Goal: Task Accomplishment & Management: Complete application form

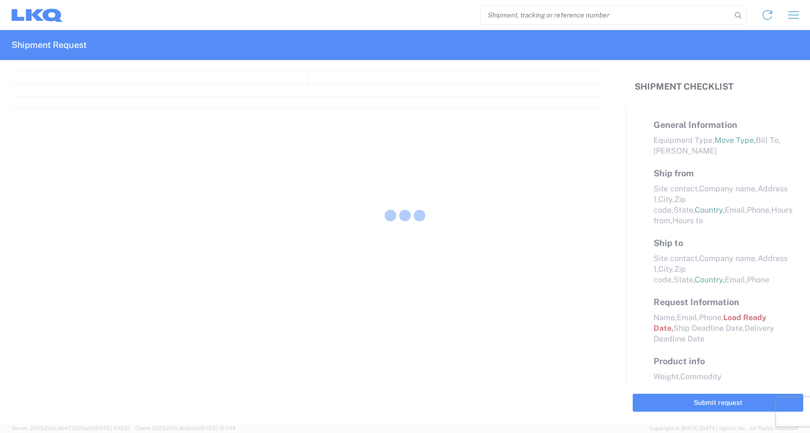
select select "FULL"
select select "LBS"
select select "IN"
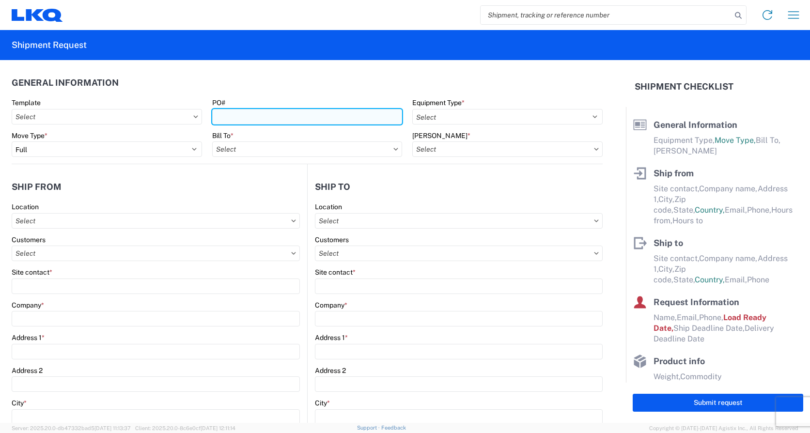
click at [239, 110] on input "PO#" at bounding box center [307, 117] width 190 height 16
type input "1386-65"
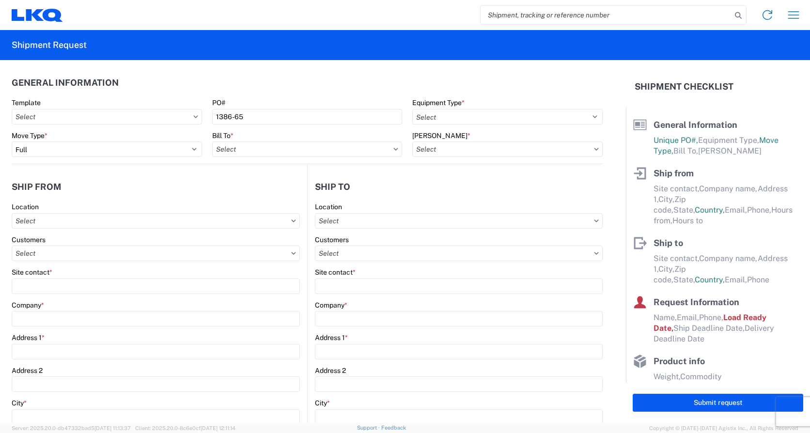
click at [344, 95] on agx-form-section "General Information Template PO# 1386-65 Equipment Type * Select 53’ Dry Van Fl…" at bounding box center [307, 118] width 591 height 92
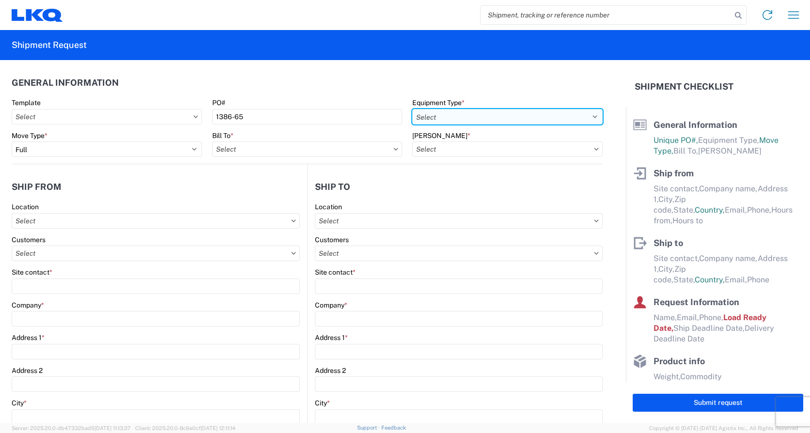
click at [448, 118] on select "Select 53’ Dry Van Flatbed Dropdeck (van) Lowboy (flatbed) Rail" at bounding box center [507, 117] width 190 height 16
select select "BCAR"
click at [412, 109] on select "Select 53’ Dry Van Flatbed Dropdeck (van) Lowboy (flatbed) Rail" at bounding box center [507, 117] width 190 height 16
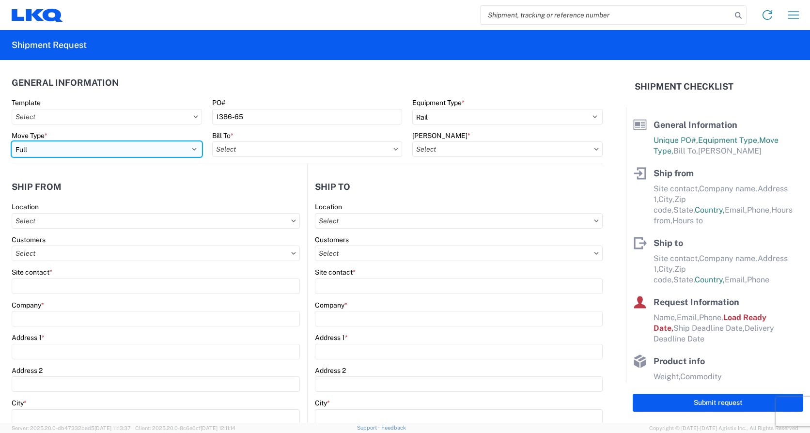
click at [162, 151] on select "Select Full Partial TL" at bounding box center [107, 149] width 190 height 16
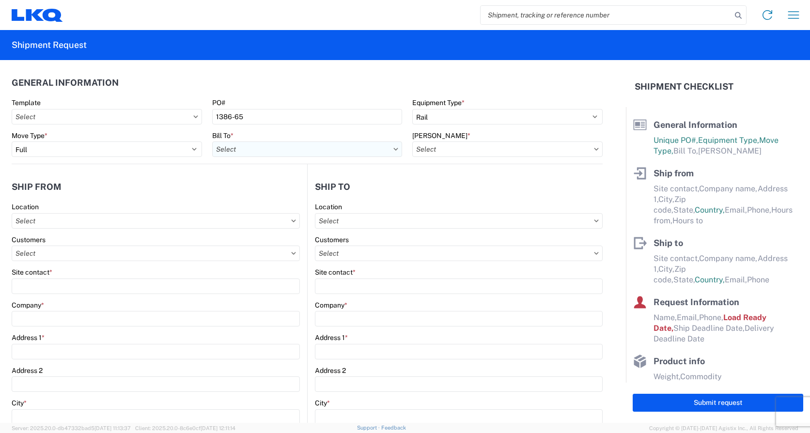
click at [299, 145] on input "text" at bounding box center [307, 149] width 190 height 16
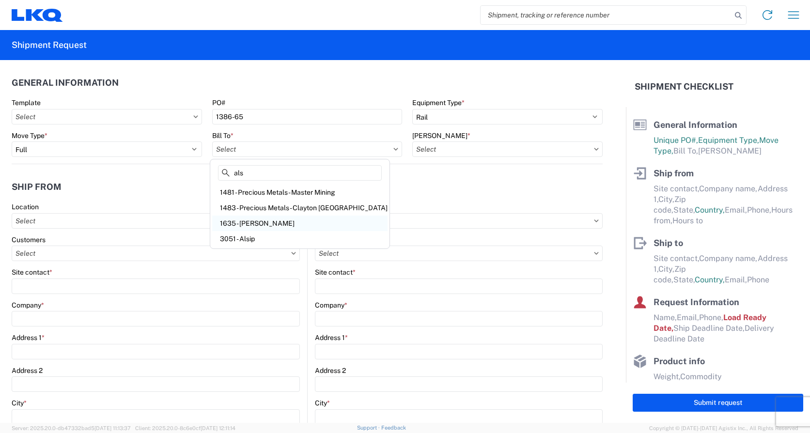
type input "als"
click at [274, 225] on div "1635 - [PERSON_NAME]" at bounding box center [299, 224] width 175 height 16
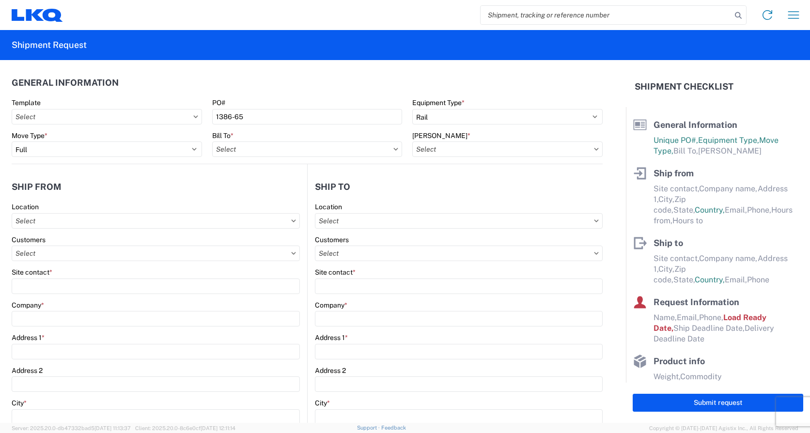
type input "1635 - [PERSON_NAME]"
click at [537, 145] on input "text" at bounding box center [507, 149] width 190 height 16
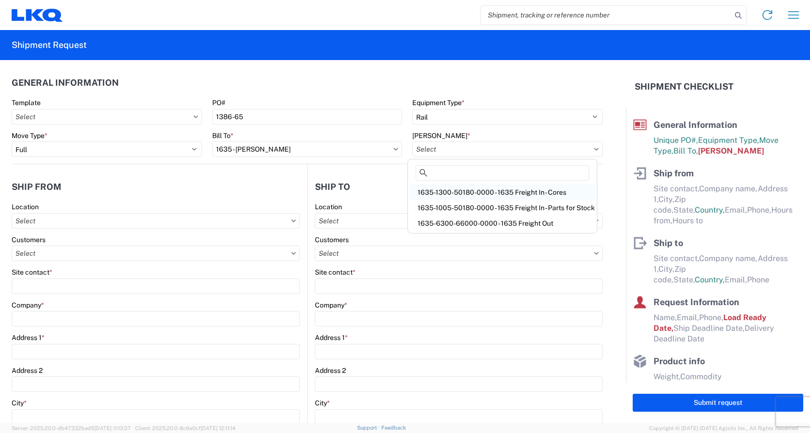
click at [533, 192] on div "1635-1300-50180-0000 - 1635 Freight In - Cores" at bounding box center [502, 193] width 185 height 16
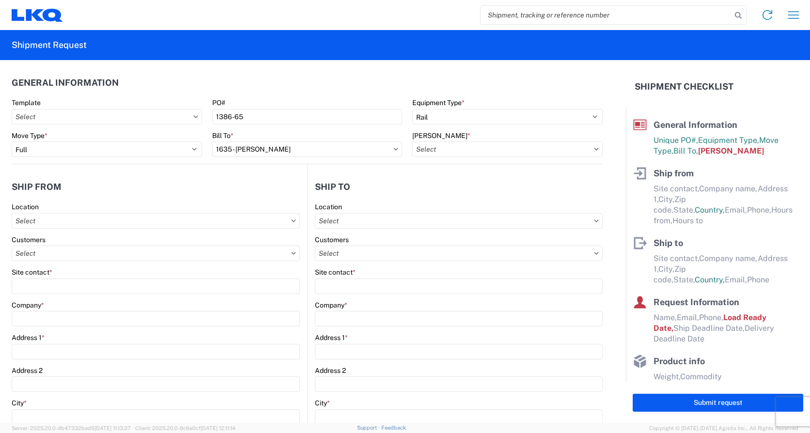
type input "1635-1300-50180-0000 - 1635 Freight In - Cores"
click at [81, 223] on input "text" at bounding box center [156, 221] width 288 height 16
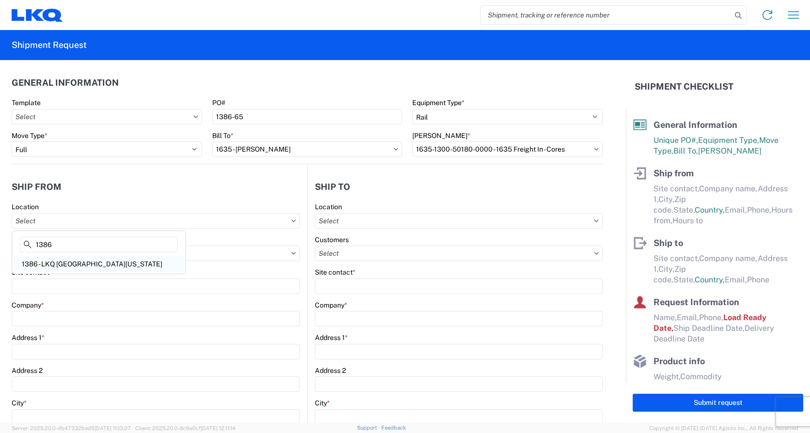
type input "1386"
click at [86, 264] on div "1386 - LKQ [GEOGRAPHIC_DATA][US_STATE]" at bounding box center [99, 264] width 170 height 16
type input "1386 - LKQ [GEOGRAPHIC_DATA][US_STATE]"
type input "LKQ Corporation"
type input "[STREET_ADDRESS]"
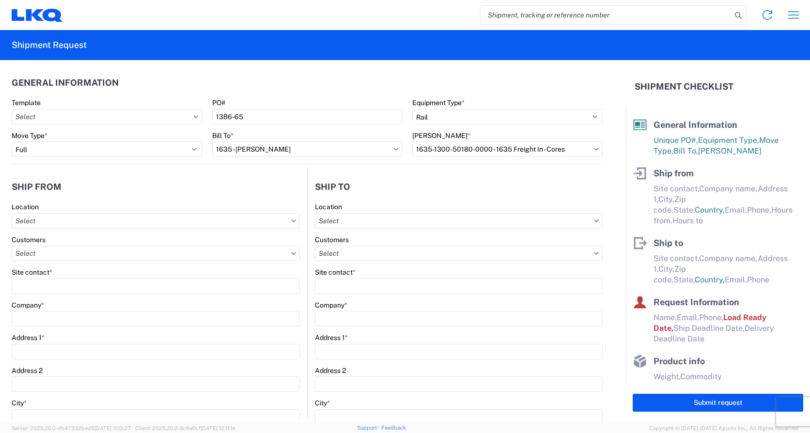
type input "Vineland"
type input "08360"
select select "NJ"
select select "US"
type input "07:00"
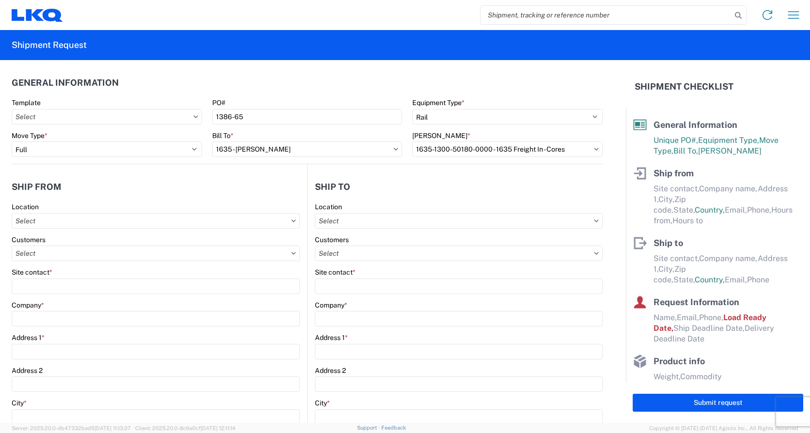
type input "17:00"
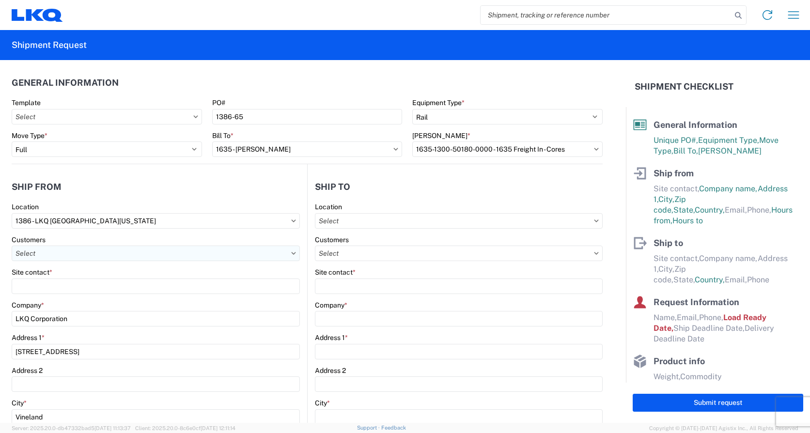
click at [169, 258] on input "text" at bounding box center [156, 254] width 288 height 16
click at [293, 239] on div "Customers" at bounding box center [156, 239] width 288 height 9
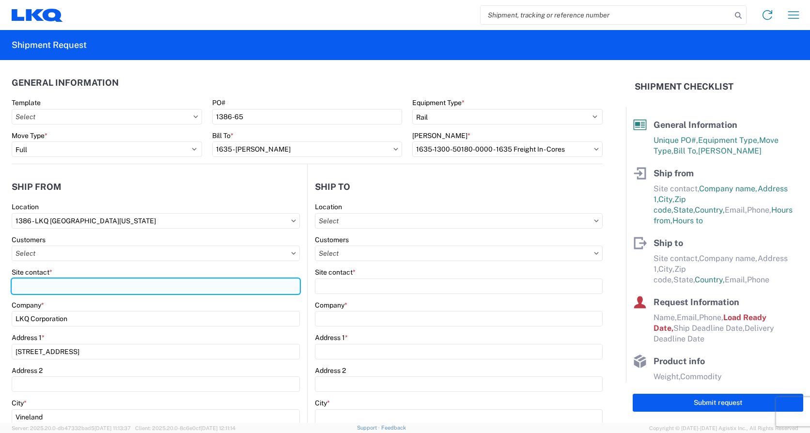
click at [181, 283] on input "Site contact *" at bounding box center [156, 287] width 288 height 16
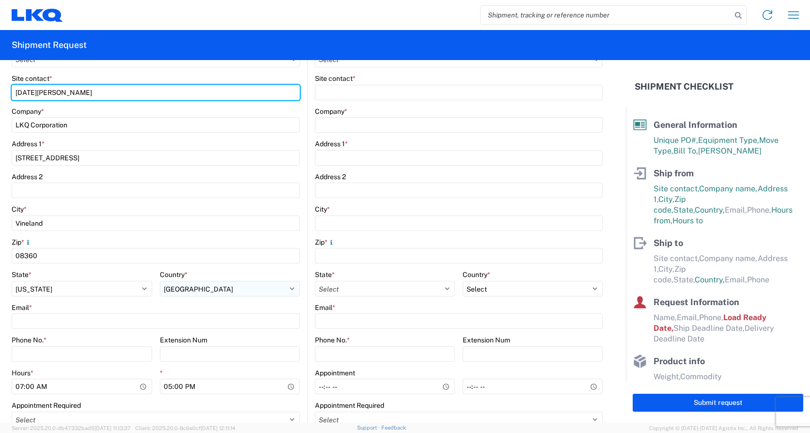
scroll to position [242, 0]
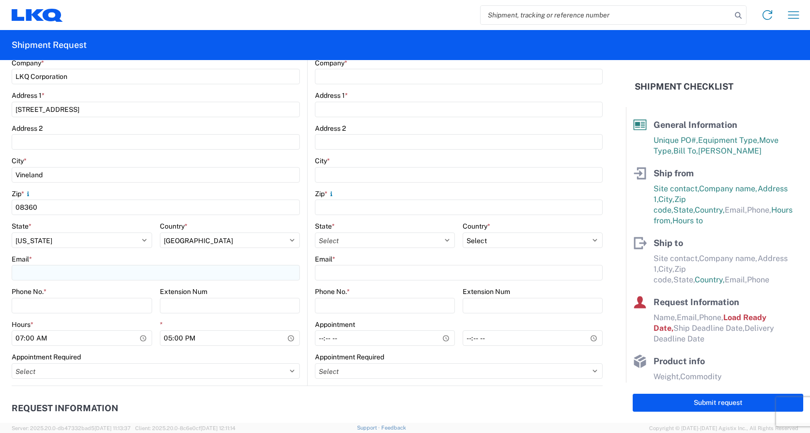
type input "[DATE][PERSON_NAME]"
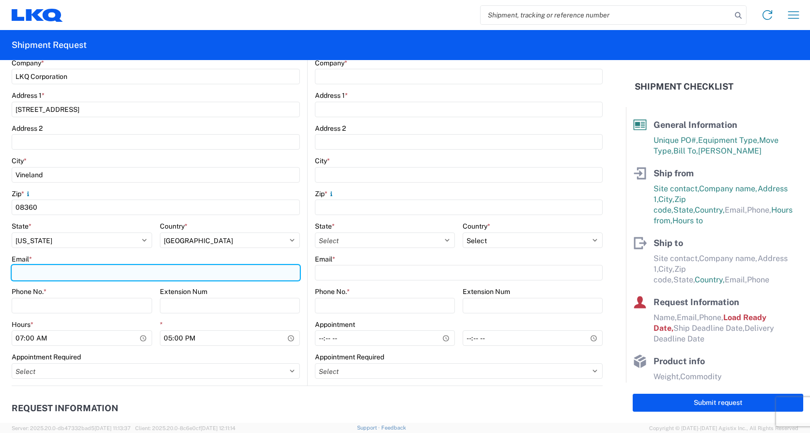
click at [63, 271] on input "Email *" at bounding box center [156, 273] width 288 height 16
type input "[EMAIL_ADDRESS][DOMAIN_NAME]"
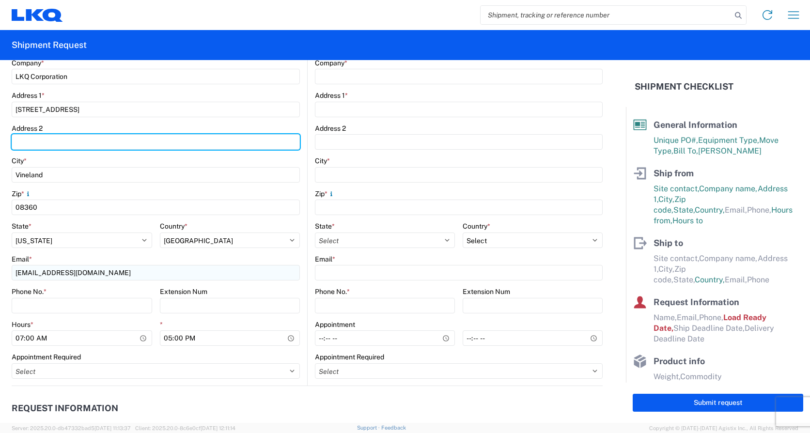
type input "Rear Warehouse"
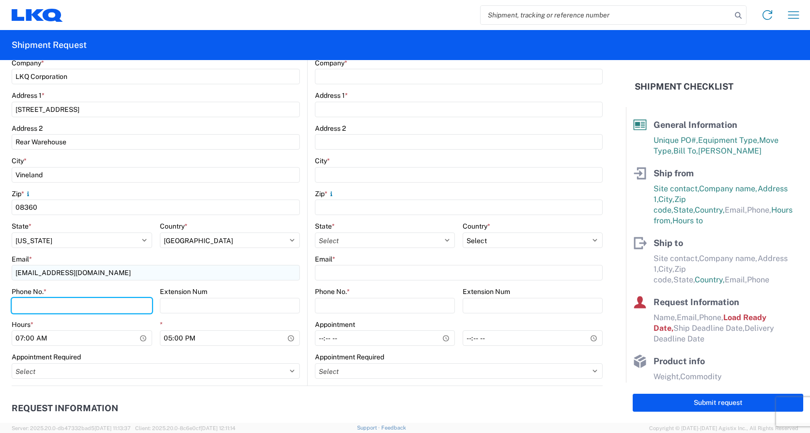
type input "8566412107"
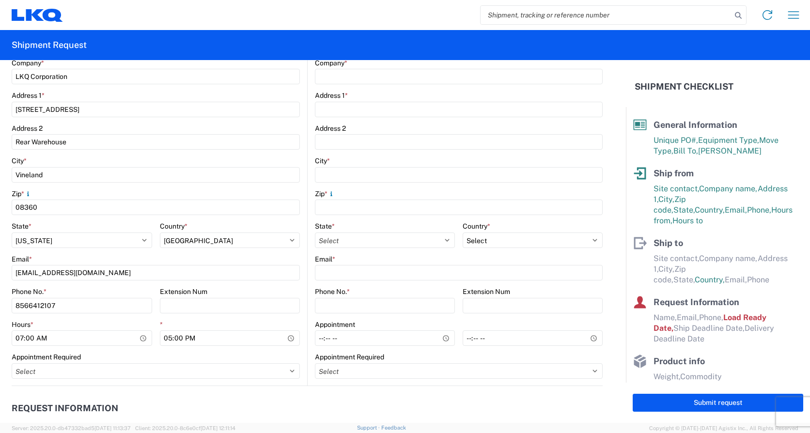
click at [132, 292] on div "Phone No. *" at bounding box center [82, 291] width 140 height 9
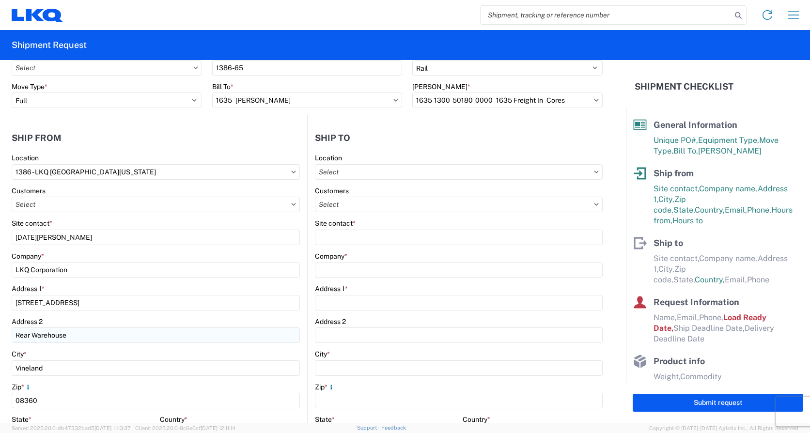
scroll to position [48, 0]
click at [380, 174] on input "text" at bounding box center [459, 173] width 288 height 16
type input "1635"
click at [365, 220] on div "1635 - [PERSON_NAME]" at bounding box center [399, 216] width 170 height 16
type input "1635 - [PERSON_NAME]"
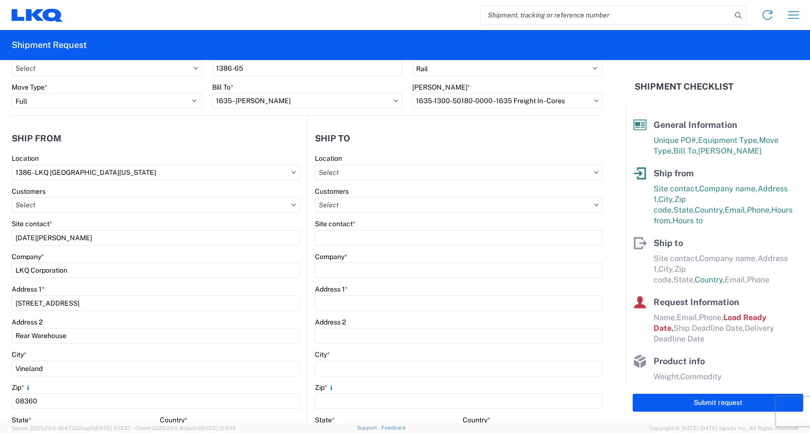
type input "[PERSON_NAME]"
type input "LKQ Corporation"
type input "[STREET_ADDRESS][PERSON_NAME]"
type input "Suite C"
type input "Alsip"
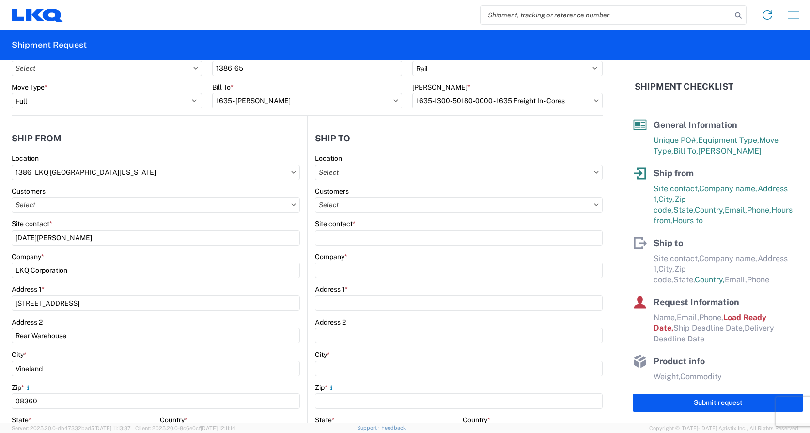
type input "60803"
select select "US"
type input "[EMAIL_ADDRESS][DOMAIN_NAME]"
type input "[PHONE_NUMBER]"
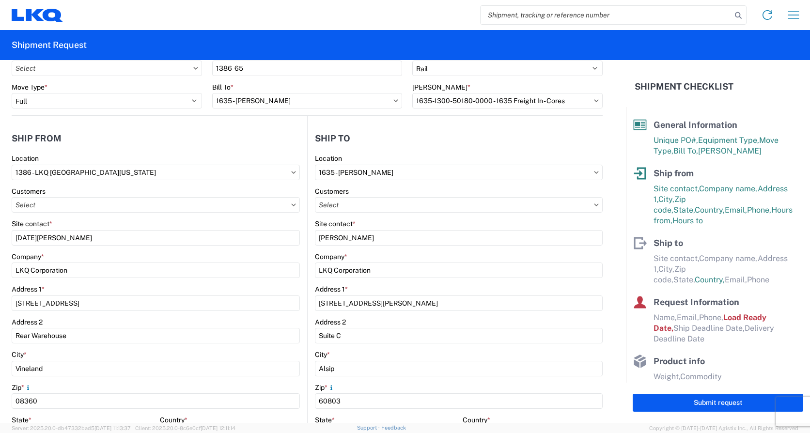
select select
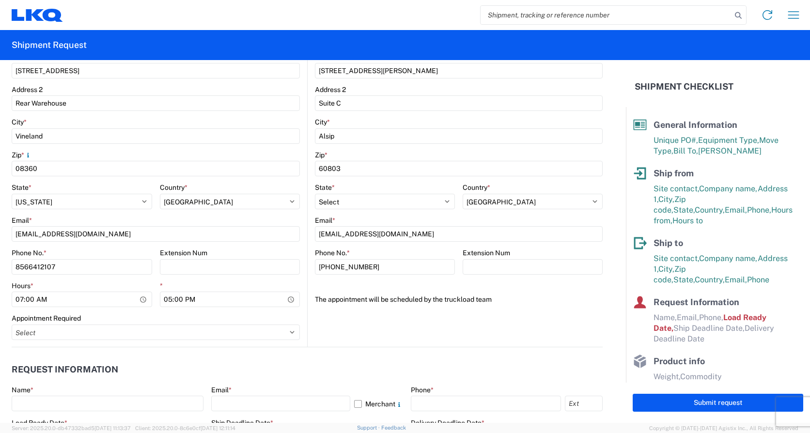
scroll to position [291, 0]
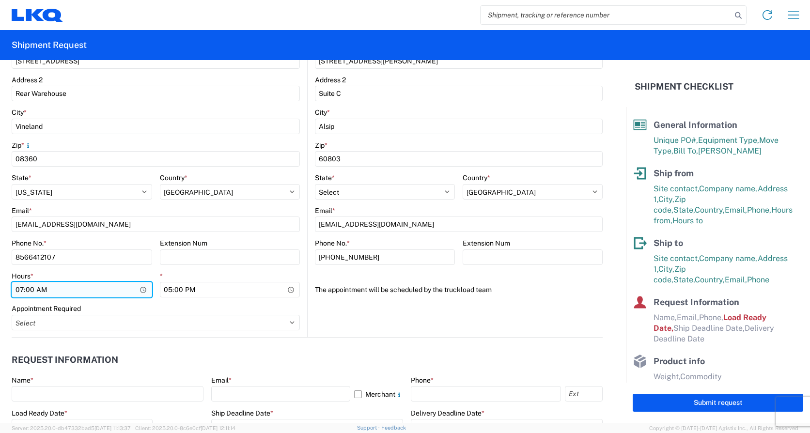
click at [22, 289] on input "07:00" at bounding box center [82, 290] width 140 height 16
type input "08:00"
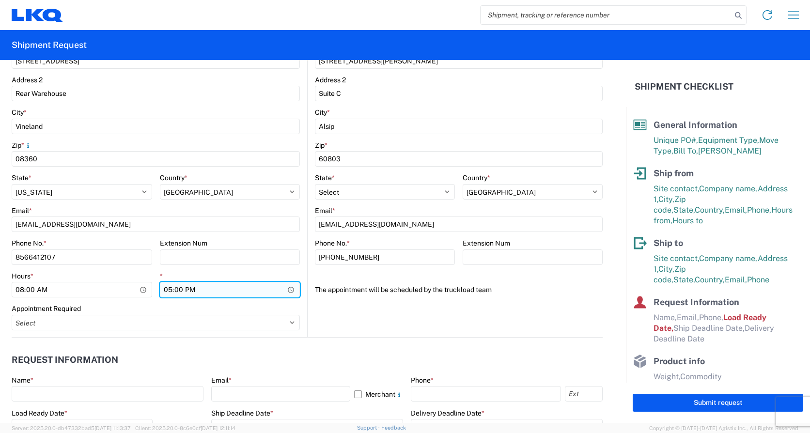
click at [171, 292] on input "17:00" at bounding box center [230, 290] width 140 height 16
type input "15:00"
click at [210, 273] on div "*" at bounding box center [230, 276] width 140 height 9
click at [303, 235] on main "1386 Location 1386 - LKQ [GEOGRAPHIC_DATA][US_STATE] Customers Site contact * […" at bounding box center [159, 124] width 295 height 425
click at [308, 242] on main "1635 Location 1635 - [PERSON_NAME] Customers Site contact * [PERSON_NAME] Compa…" at bounding box center [455, 108] width 295 height 392
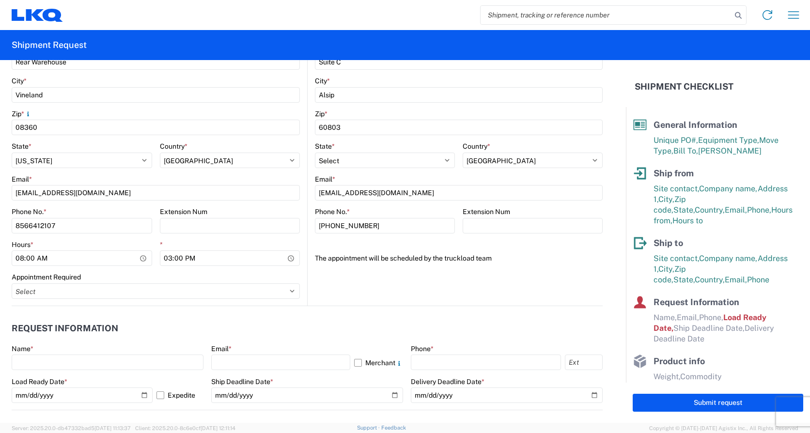
scroll to position [331, 0]
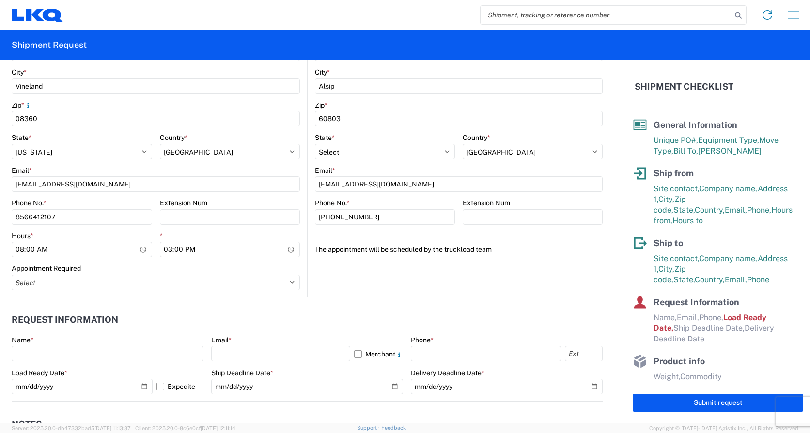
click at [308, 267] on agx-form-section "Ship to 1635 Location 1635 - [PERSON_NAME] Customers Site contact * [PERSON_NAM…" at bounding box center [455, 71] width 295 height 452
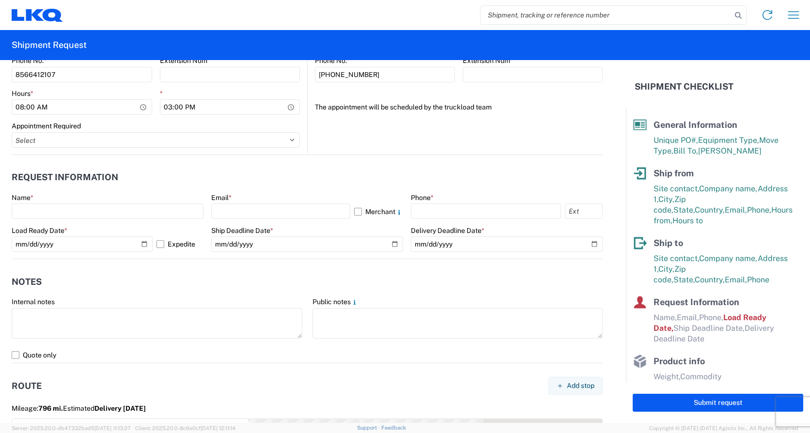
scroll to position [484, 0]
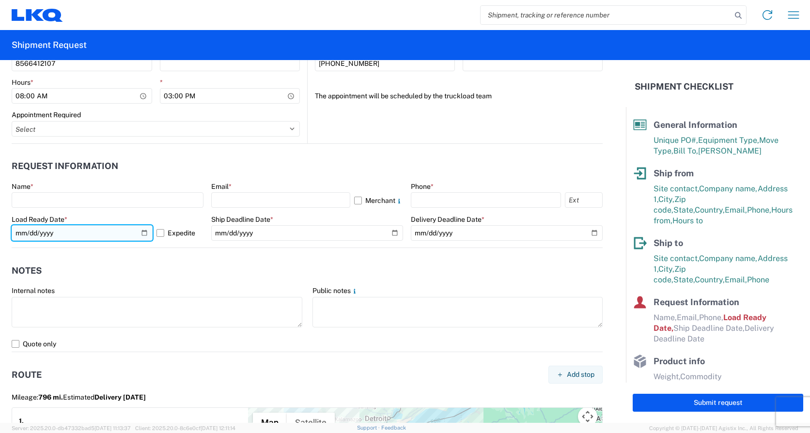
click at [142, 233] on input "[DATE]" at bounding box center [82, 233] width 141 height 16
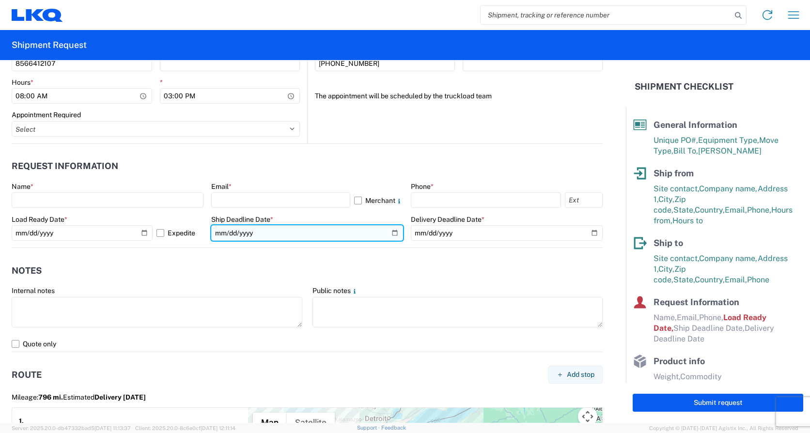
click at [393, 233] on input "date" at bounding box center [307, 233] width 192 height 16
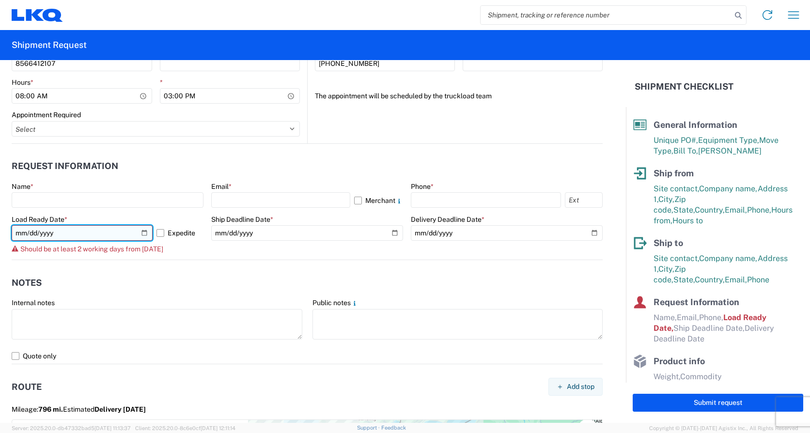
click at [144, 228] on input "[DATE]" at bounding box center [82, 233] width 141 height 16
click at [144, 233] on input "[DATE]" at bounding box center [82, 233] width 141 height 16
type input "[DATE]"
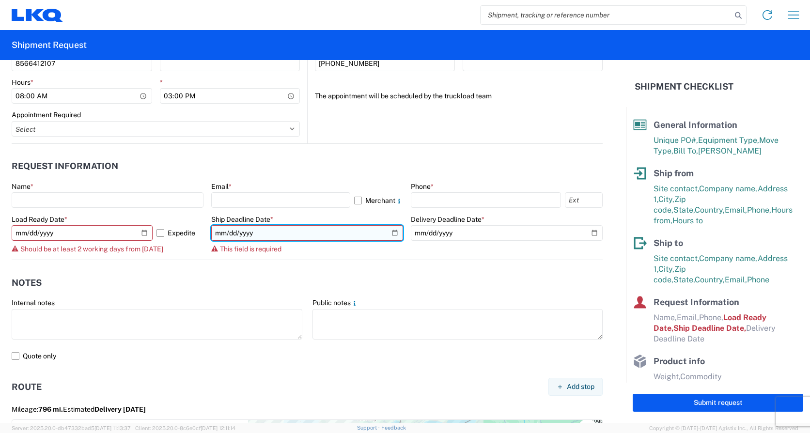
click at [386, 233] on input "date" at bounding box center [307, 233] width 192 height 16
type input "[DATE]"
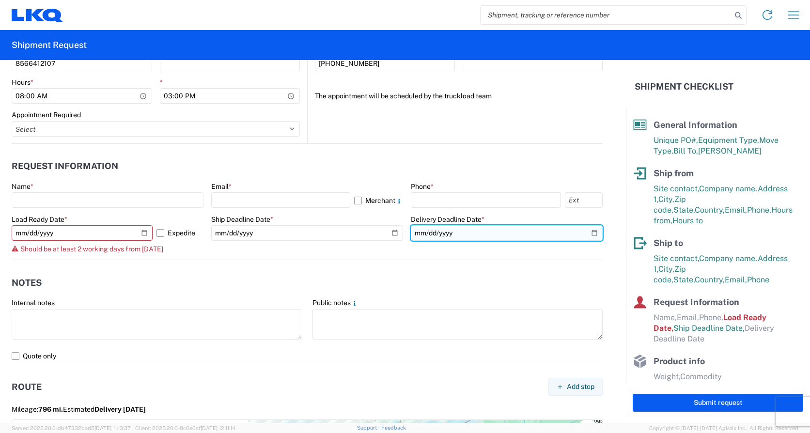
click at [587, 232] on input "date" at bounding box center [507, 233] width 192 height 16
type input "[DATE]"
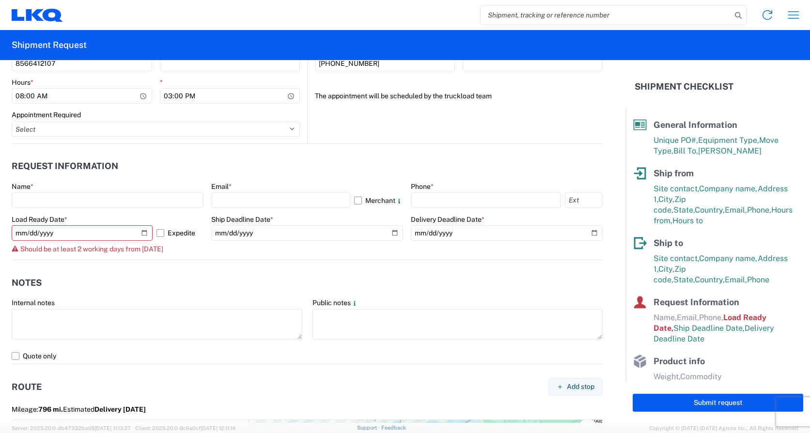
click at [411, 248] on agx-form-control-wrapper-v2 "Delivery Deadline Date * [DATE]" at bounding box center [507, 237] width 192 height 45
click at [202, 257] on div "Name * Email * Merchant Phone * Load Ready Date * [DATE] Expedite Should be at …" at bounding box center [307, 221] width 591 height 78
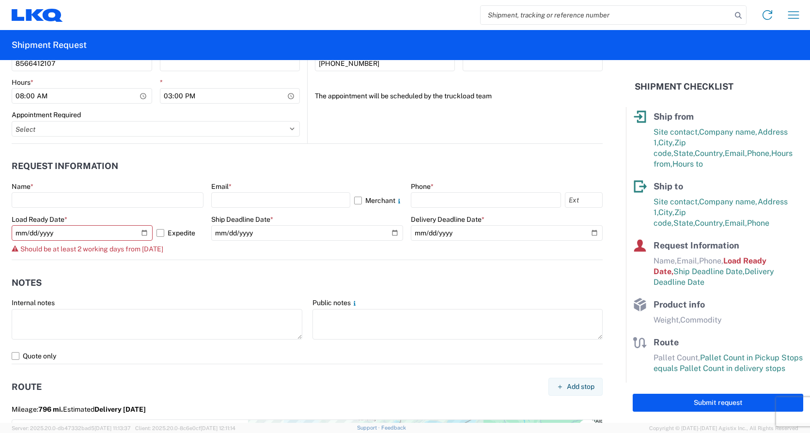
scroll to position [58, 0]
click at [699, 255] on span "Email," at bounding box center [688, 259] width 22 height 9
click at [264, 249] on agx-form-control-wrapper-v2 "Ship Deadline Date * [DATE]" at bounding box center [307, 237] width 192 height 45
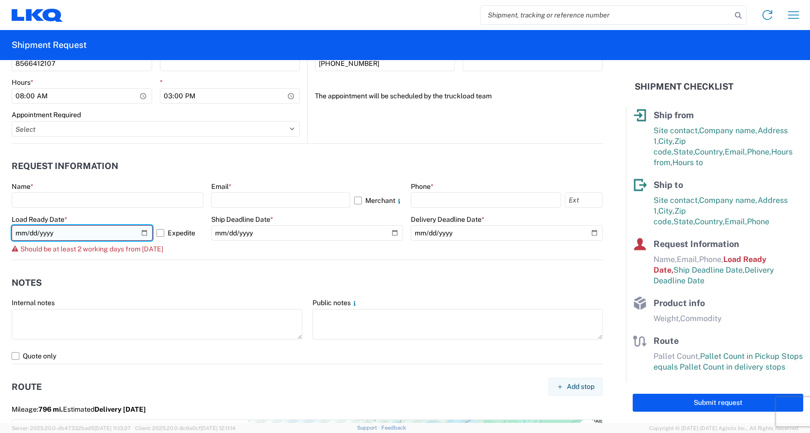
click at [147, 235] on input "[DATE]" at bounding box center [82, 233] width 141 height 16
click at [142, 233] on input "[DATE]" at bounding box center [82, 233] width 141 height 16
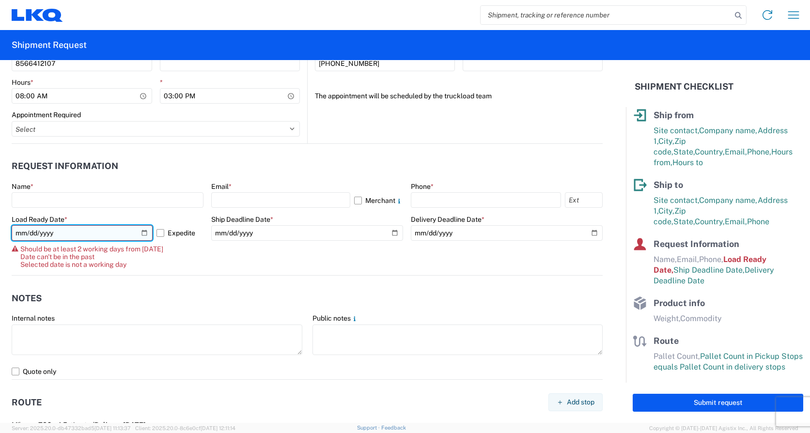
click at [140, 231] on input "[DATE]" at bounding box center [82, 233] width 141 height 16
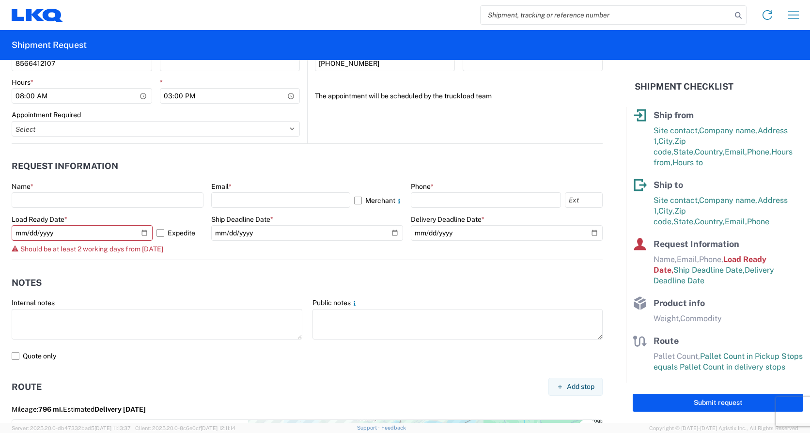
click at [220, 254] on agx-form-control-wrapper-v2 "Ship Deadline Date * [DATE]" at bounding box center [307, 237] width 192 height 45
click at [143, 234] on input "[DATE]" at bounding box center [82, 233] width 141 height 16
type input "[DATE]"
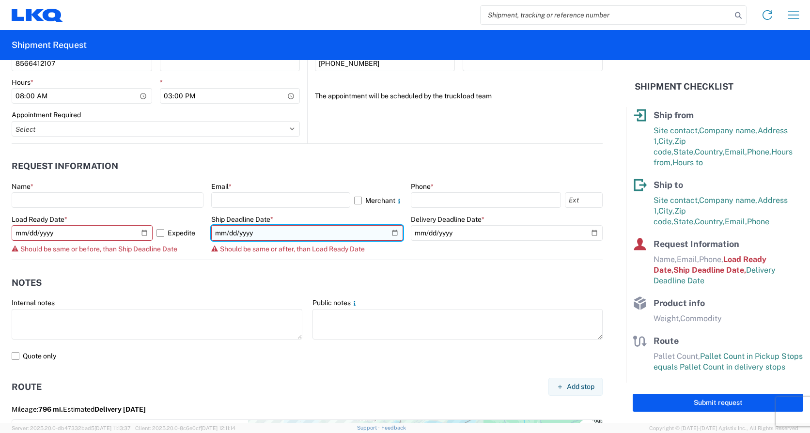
click at [391, 232] on input "[DATE]" at bounding box center [307, 233] width 192 height 16
type input "[DATE]"
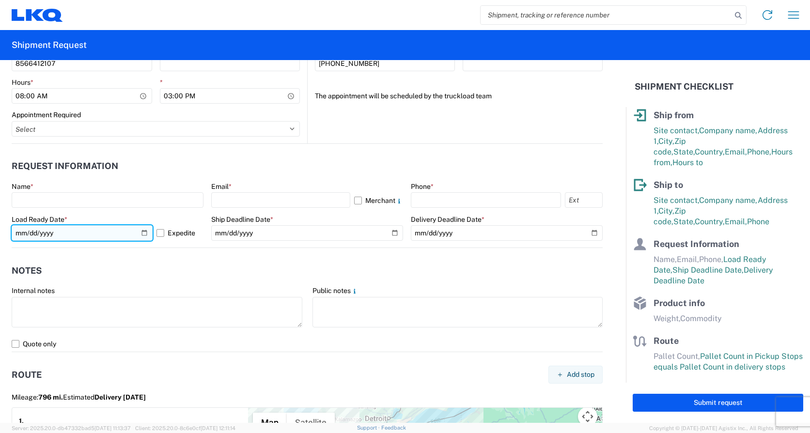
click at [144, 234] on input "[DATE]" at bounding box center [82, 233] width 141 height 16
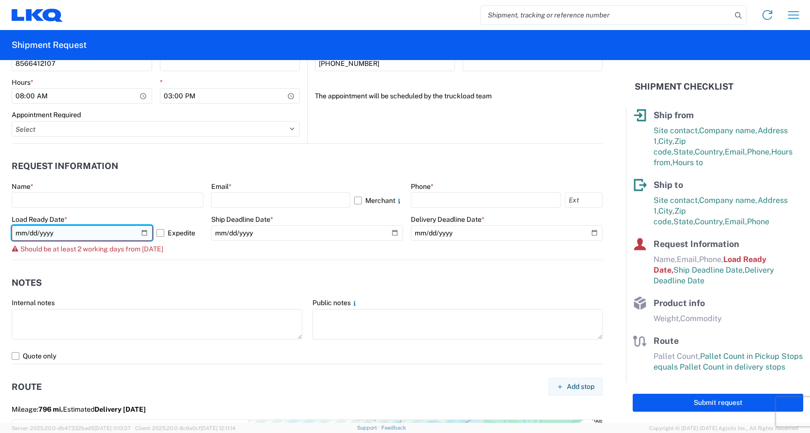
click at [145, 234] on input "[DATE]" at bounding box center [82, 233] width 141 height 16
type input "[DATE]"
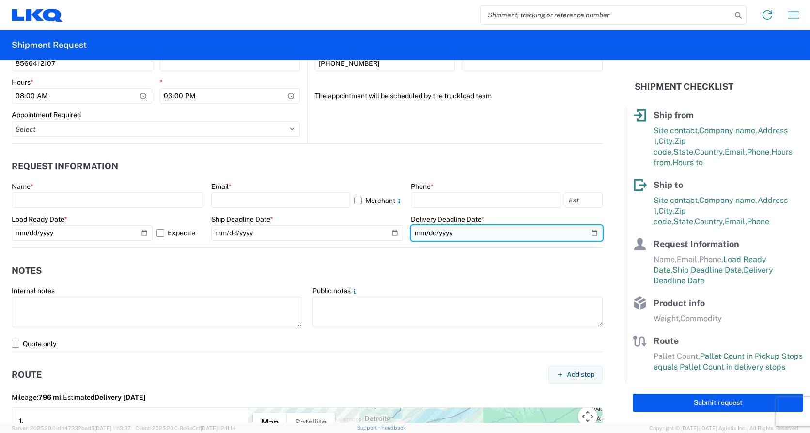
click at [583, 236] on input "[DATE]" at bounding box center [507, 233] width 192 height 16
type input "[DATE]"
click at [202, 218] on div "Name * Email * Merchant Phone * Load Ready Date * [DATE] Expedite Ship Deadline…" at bounding box center [307, 214] width 591 height 65
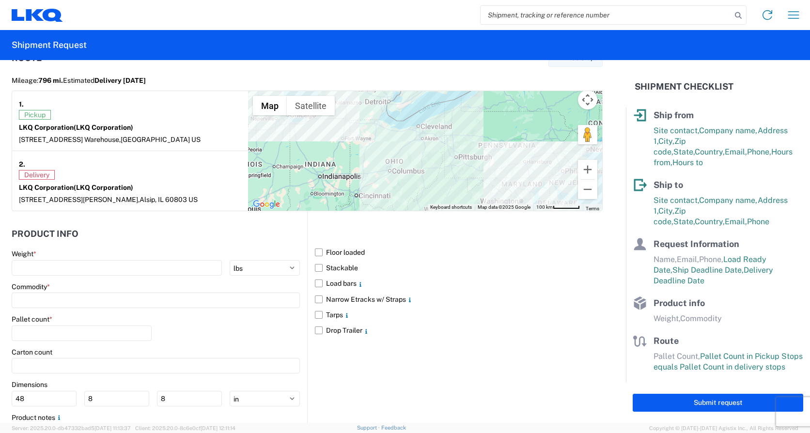
scroll to position [823, 0]
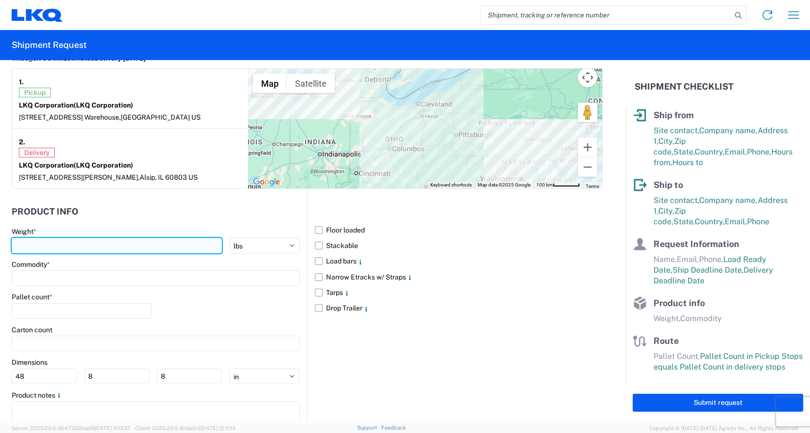
click at [125, 249] on input "number" at bounding box center [117, 246] width 210 height 16
type input "42900"
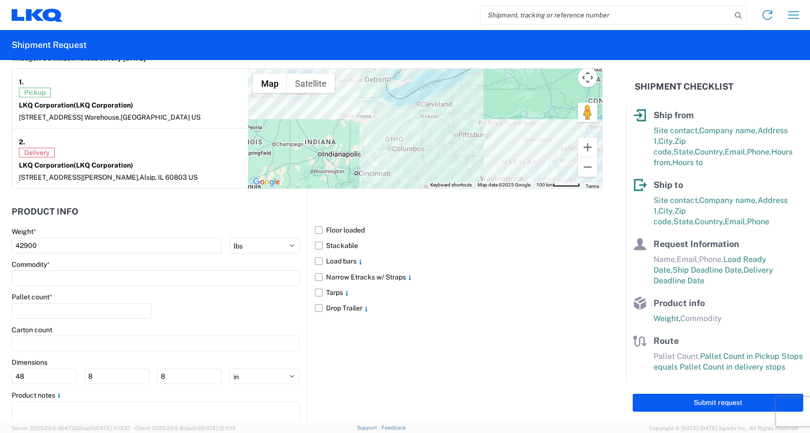
click at [222, 214] on header "Product Info" at bounding box center [159, 212] width 295 height 22
click at [315, 228] on label "Floor loaded" at bounding box center [459, 230] width 288 height 16
click at [0, 0] on input "Floor loaded" at bounding box center [0, 0] width 0 height 0
click at [315, 231] on label "Floor loaded" at bounding box center [459, 230] width 288 height 16
click at [0, 0] on input "Floor loaded" at bounding box center [0, 0] width 0 height 0
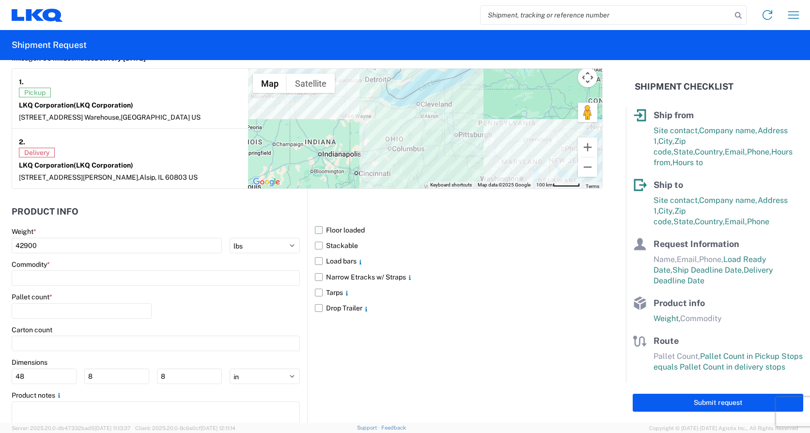
click at [315, 233] on label "Floor loaded" at bounding box center [459, 230] width 288 height 16
click at [0, 0] on input "Floor loaded" at bounding box center [0, 0] width 0 height 0
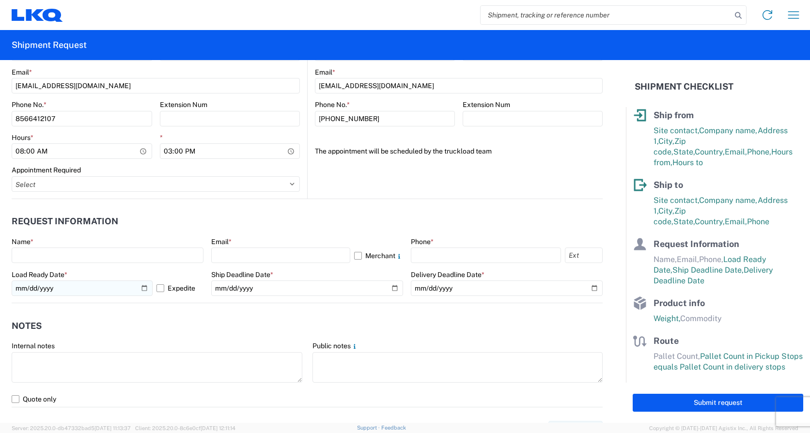
scroll to position [436, 0]
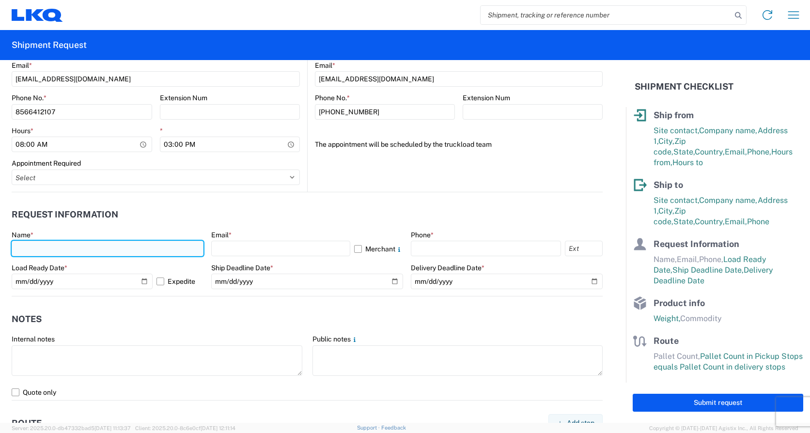
click at [138, 253] on input "text" at bounding box center [108, 249] width 192 height 16
click at [121, 242] on input "text" at bounding box center [108, 249] width 192 height 16
type input "[DATE][PERSON_NAME]"
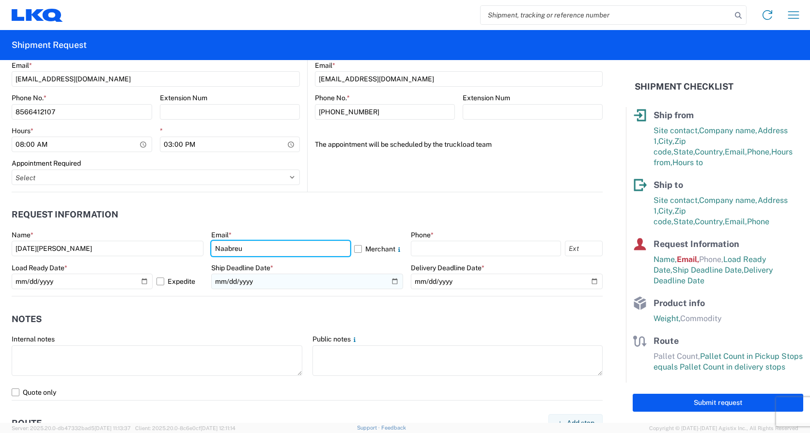
type input "[EMAIL_ADDRESS][DOMAIN_NAME]"
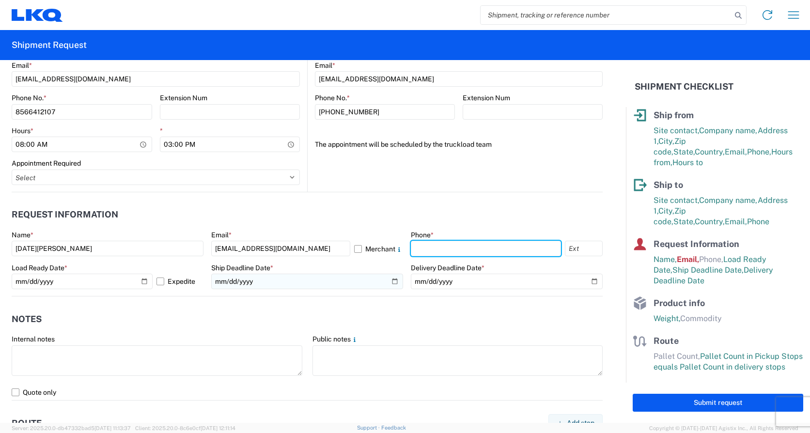
type input "8566412107"
click at [369, 205] on header "Request Information" at bounding box center [307, 215] width 591 height 22
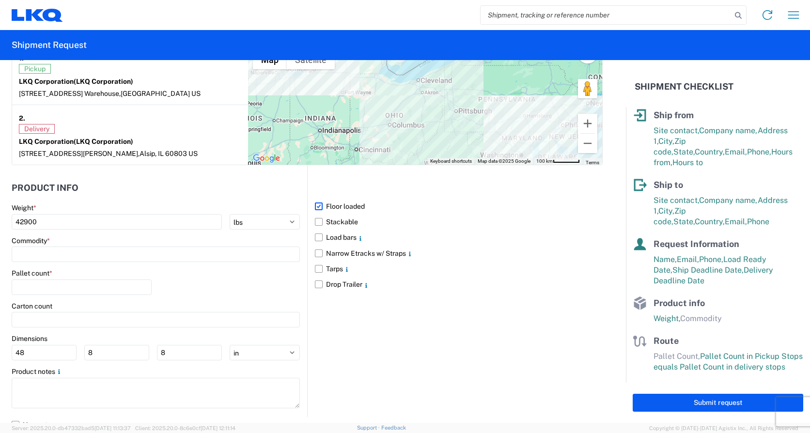
scroll to position [857, 0]
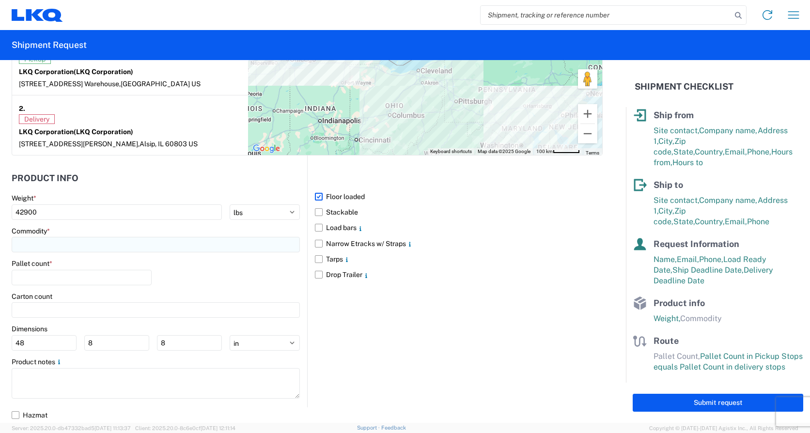
click at [91, 241] on input at bounding box center [156, 245] width 288 height 16
type input "Engine"
click at [92, 289] on div "Engines, Transmissions" at bounding box center [99, 288] width 170 height 16
type input "Engines, Transmissions"
click at [134, 249] on input "Engines, Transmissions" at bounding box center [156, 245] width 288 height 16
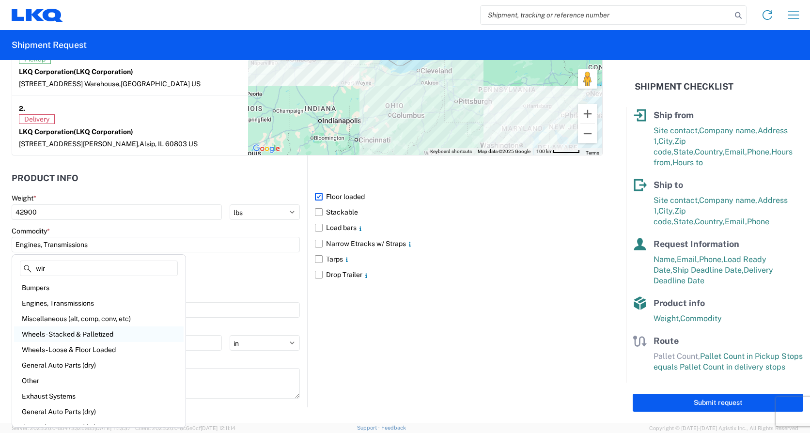
type input "wire"
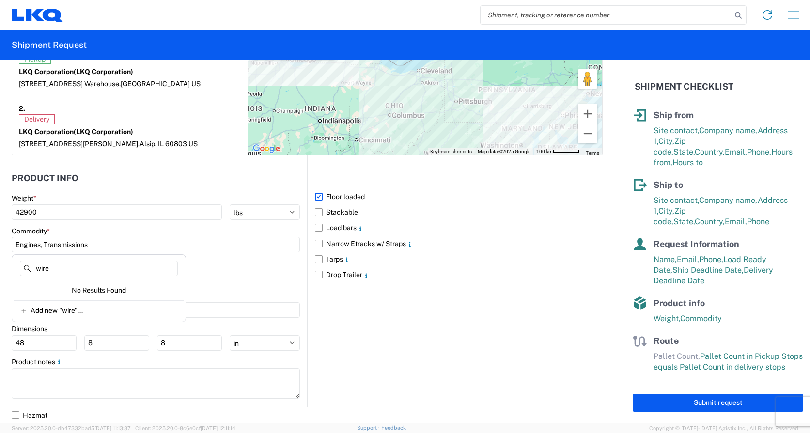
drag, startPoint x: 67, startPoint y: 281, endPoint x: -2, endPoint y: 286, distance: 69.0
click at [0, 286] on html "Home Shipment request Shipment tracking Shipment Request General Information Te…" at bounding box center [405, 216] width 810 height 433
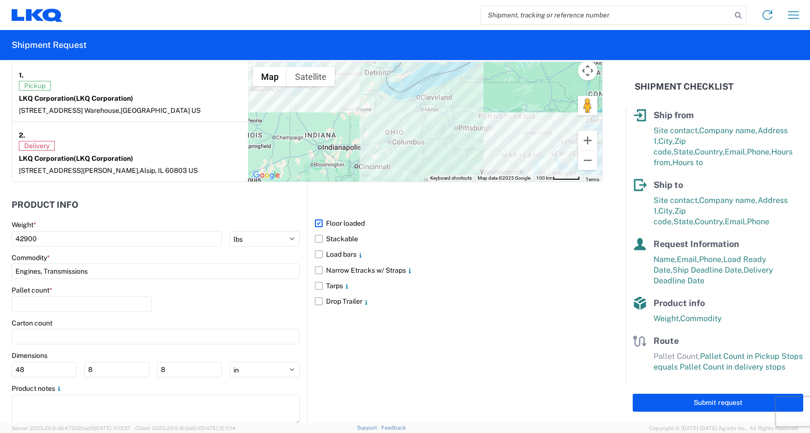
scroll to position [808, 0]
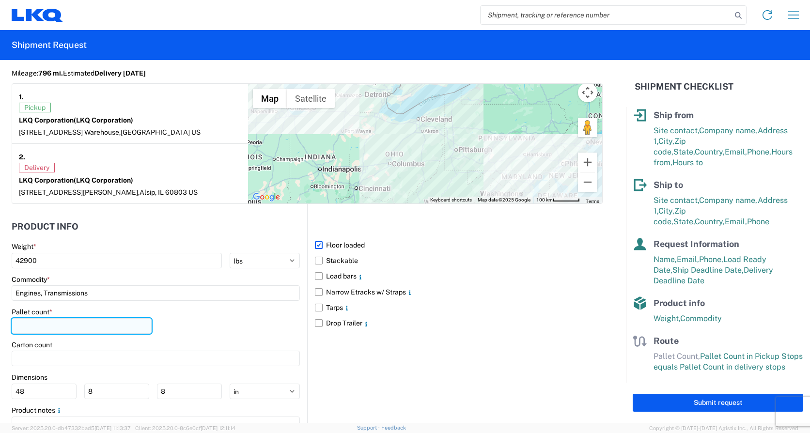
click at [129, 322] on input "number" at bounding box center [82, 326] width 140 height 16
type input "22"
click at [206, 316] on div "Pallet count * 22" at bounding box center [156, 324] width 288 height 33
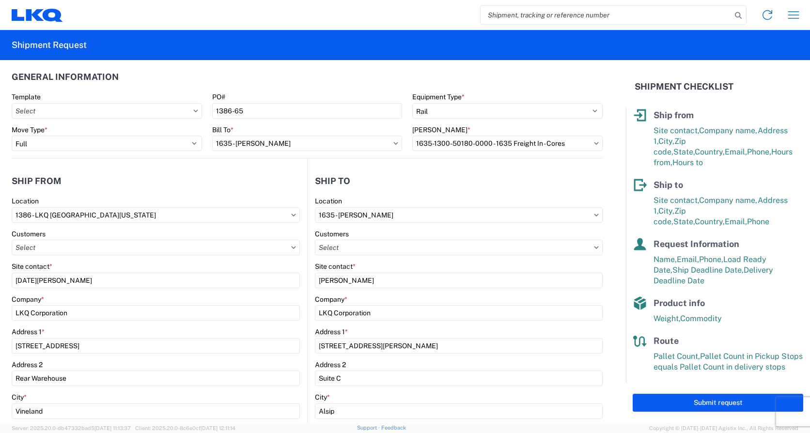
scroll to position [0, 0]
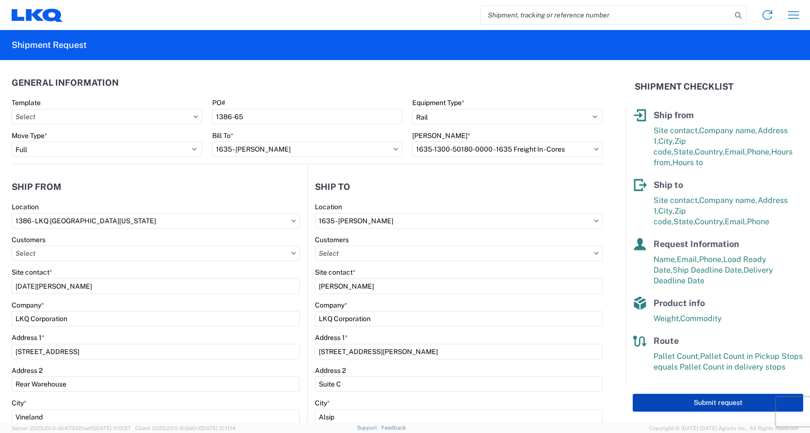
click at [688, 399] on button "Submit request" at bounding box center [718, 403] width 171 height 18
